Goal: Contribute content

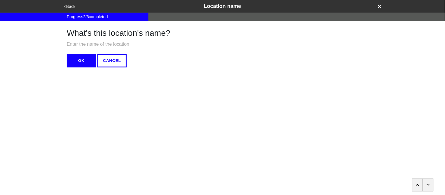
click at [70, 8] on button "<Back" at bounding box center [69, 6] width 15 height 7
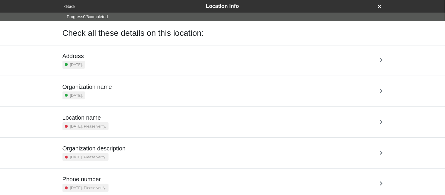
click at [96, 62] on div "Address [DATE]." at bounding box center [222, 61] width 320 height 16
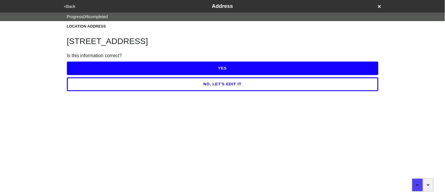
click at [99, 67] on button "YES" at bounding box center [223, 68] width 312 height 13
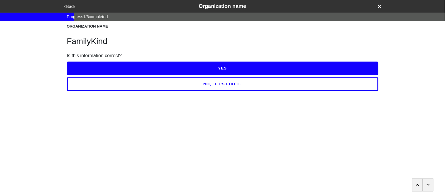
click at [99, 67] on button "YES" at bounding box center [223, 68] width 312 height 13
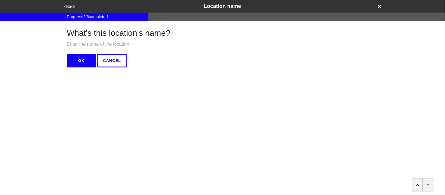
click at [90, 63] on button "OK" at bounding box center [81, 60] width 29 height 13
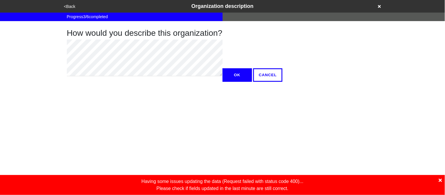
click at [440, 182] on icon at bounding box center [440, 180] width 3 height 5
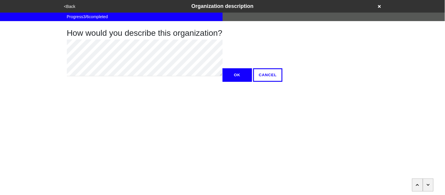
click at [223, 82] on button "OK" at bounding box center [237, 74] width 29 height 13
type textarea "x"
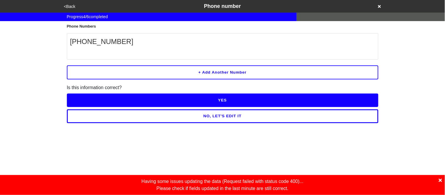
click at [440, 181] on icon at bounding box center [440, 180] width 3 height 3
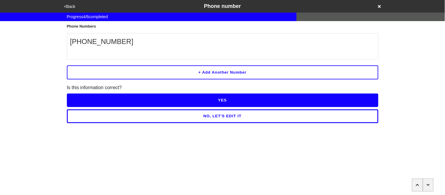
click at [169, 111] on button "NO, LET'S EDIT IT" at bounding box center [223, 115] width 312 height 13
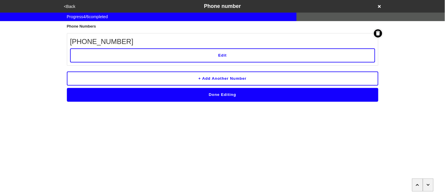
click at [142, 54] on button "Edit" at bounding box center [222, 55] width 305 height 14
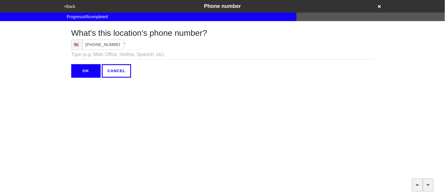
click at [124, 44] on div "Phone [PHONE_NUMBER] -" at bounding box center [222, 45] width 303 height 10
click at [119, 45] on input "[PHONE_NUMBER]" at bounding box center [97, 45] width 53 height 10
type input "[PHONE_NUMBER]"
click at [93, 66] on input "OK" at bounding box center [85, 70] width 29 height 13
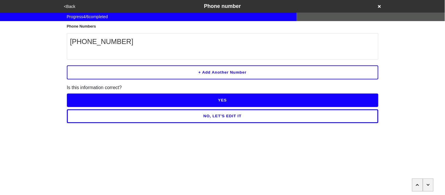
click at [109, 99] on button "YES" at bounding box center [223, 100] width 312 height 13
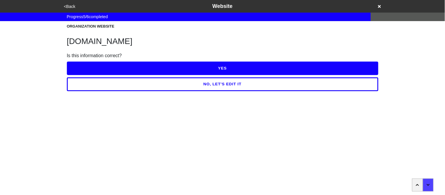
click at [158, 62] on button "YES" at bounding box center [223, 68] width 312 height 13
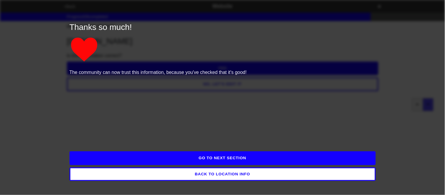
click at [192, 160] on button "GO TO NEXT SECTION" at bounding box center [223, 157] width 306 height 13
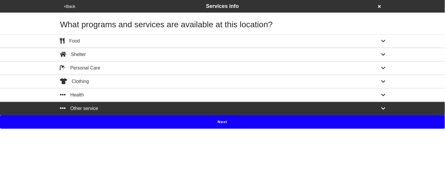
click at [144, 124] on button "Next" at bounding box center [222, 121] width 445 height 13
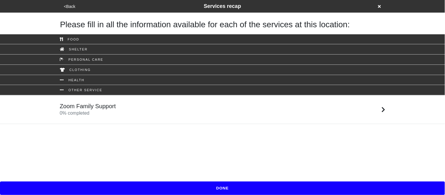
click at [68, 5] on button "<Back" at bounding box center [69, 6] width 15 height 7
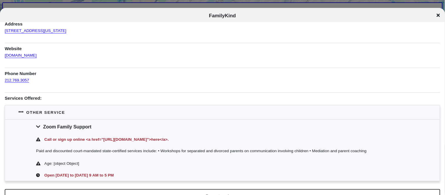
scroll to position [33, 0]
